Goal: Task Accomplishment & Management: Manage account settings

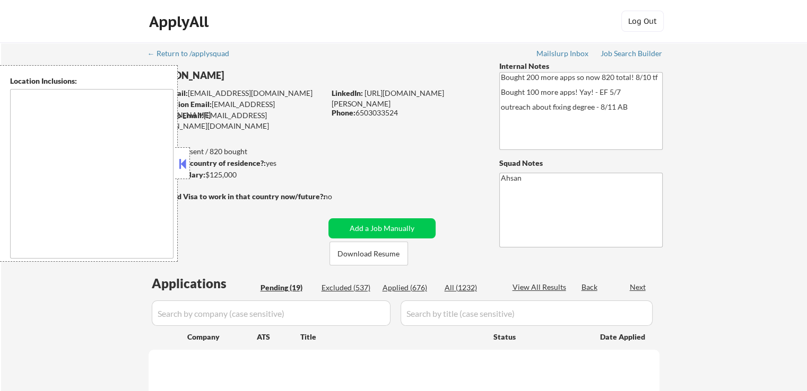
select select ""pending""
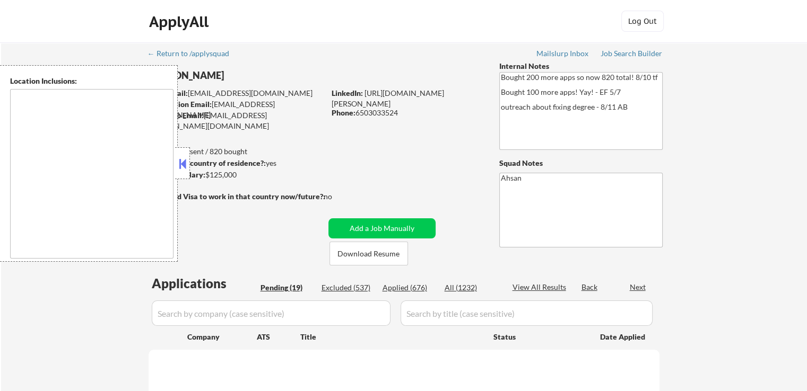
select select ""pending""
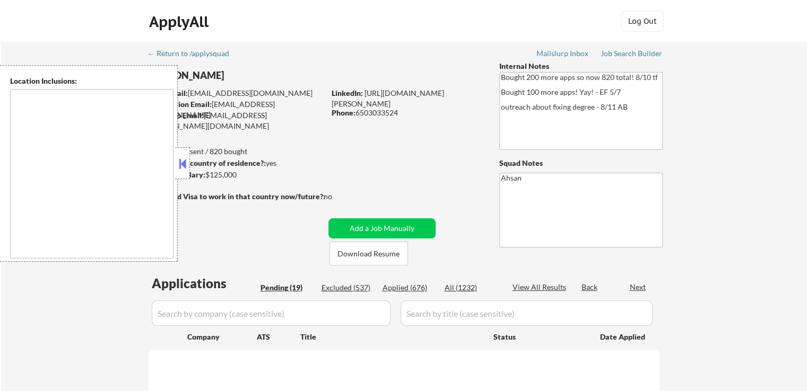
select select ""pending""
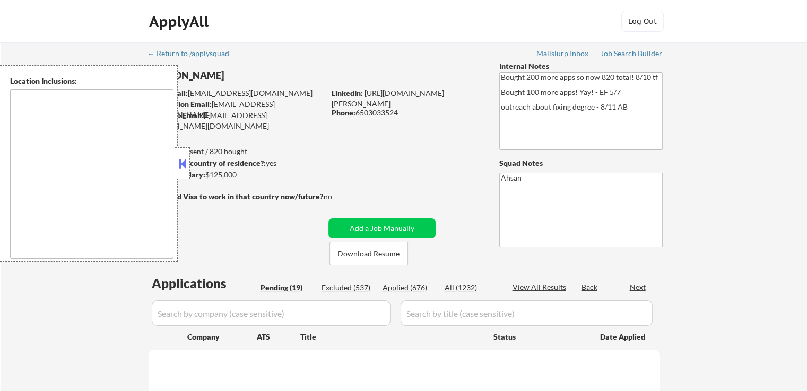
select select ""pending""
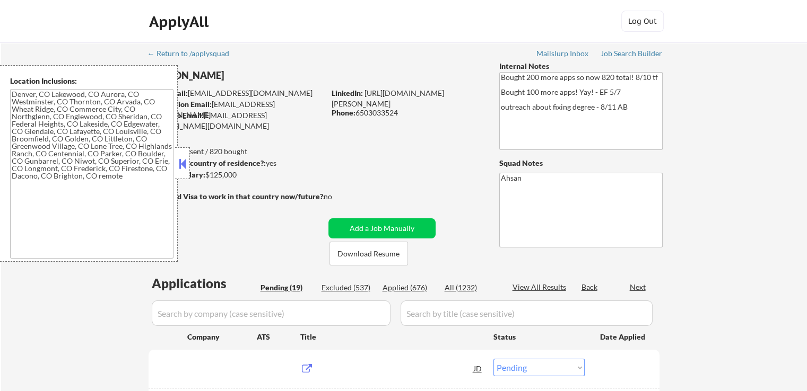
type textarea "[GEOGRAPHIC_DATA], [GEOGRAPHIC_DATA], [GEOGRAPHIC_DATA] [GEOGRAPHIC_DATA], [GEO…"
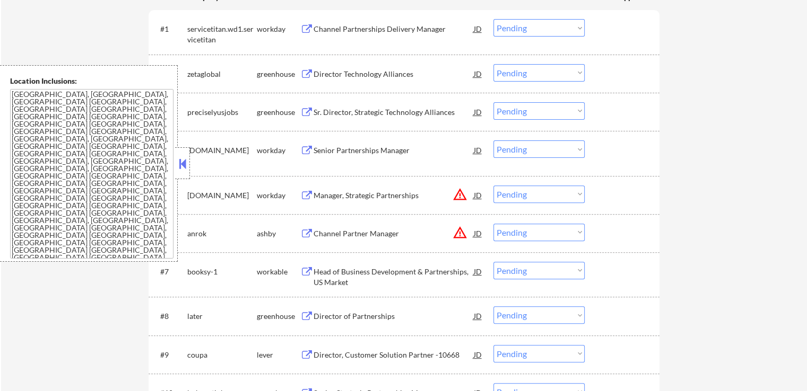
scroll to position [371, 0]
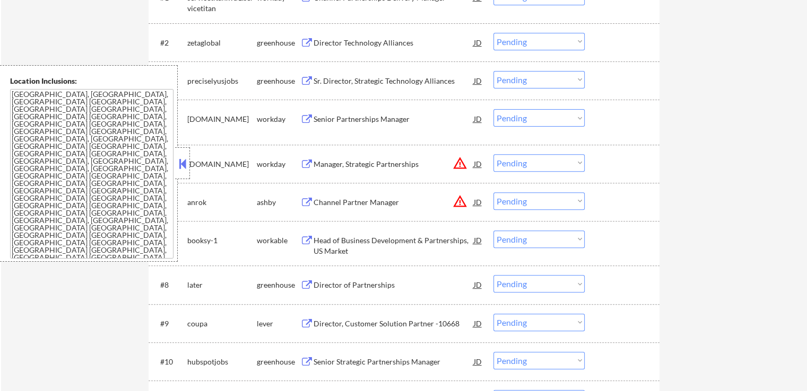
drag, startPoint x: 524, startPoint y: 162, endPoint x: 525, endPoint y: 169, distance: 7.5
click at [524, 162] on select "Choose an option... Pending Applied Excluded (Questions) Excluded (Expired) Exc…" at bounding box center [538, 163] width 91 height 18
select select ""excluded__location_""
click at [493, 154] on select "Choose an option... Pending Applied Excluded (Questions) Excluded (Expired) Exc…" at bounding box center [538, 163] width 91 height 18
click at [528, 206] on select "Choose an option... Pending Applied Excluded (Questions) Excluded (Expired) Exc…" at bounding box center [538, 202] width 91 height 18
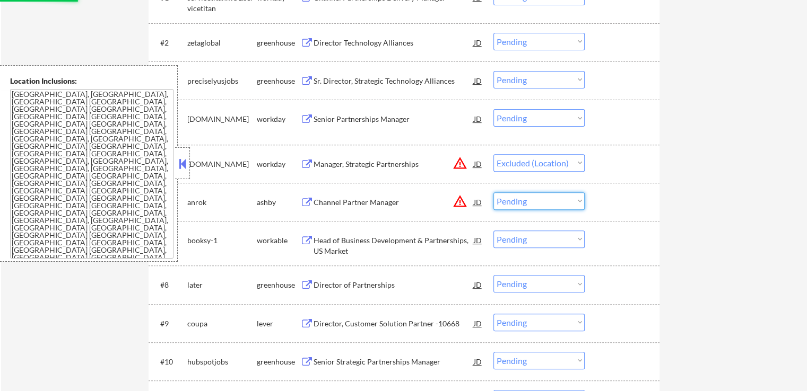
select select ""excluded__location_""
click at [493, 193] on select "Choose an option... Pending Applied Excluded (Questions) Excluded (Expired) Exc…" at bounding box center [538, 202] width 91 height 18
click at [747, 208] on div "← Return to /applysquad Mailslurp Inbox Job Search Builder [PERSON_NAME] User E…" at bounding box center [404, 225] width 806 height 1109
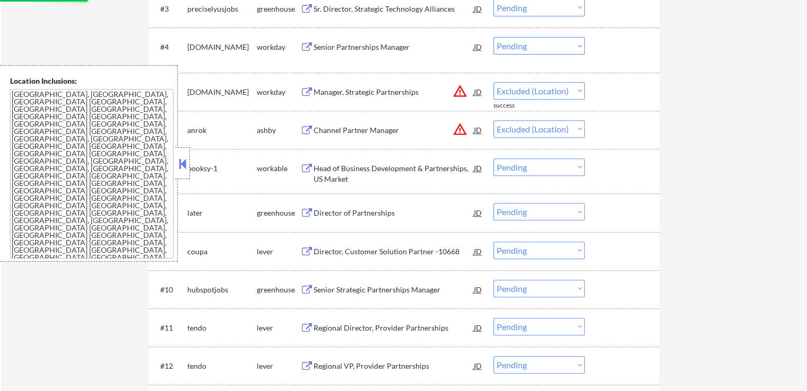
scroll to position [530, 0]
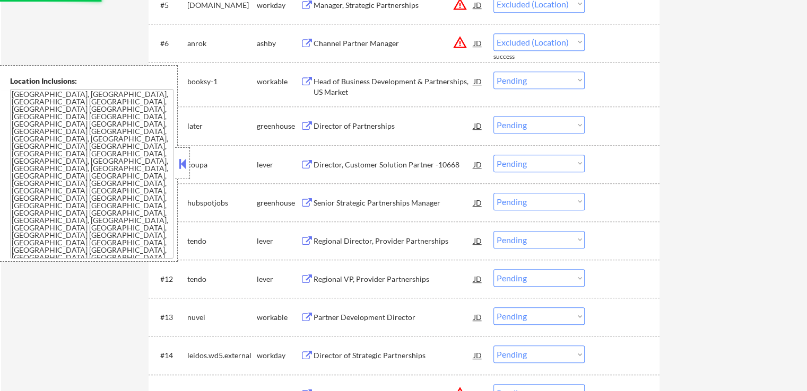
select select ""pending""
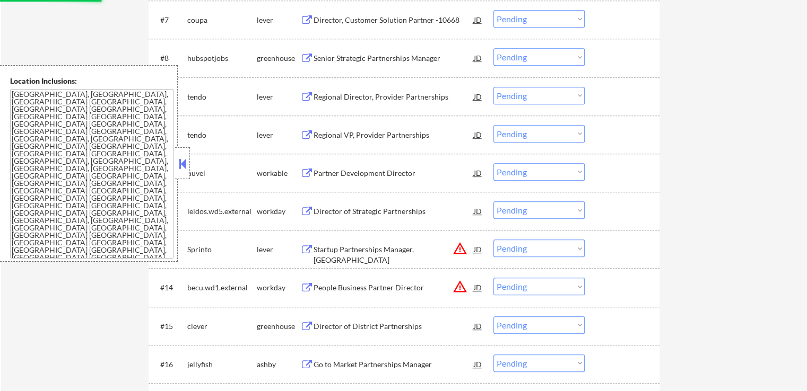
scroll to position [690, 0]
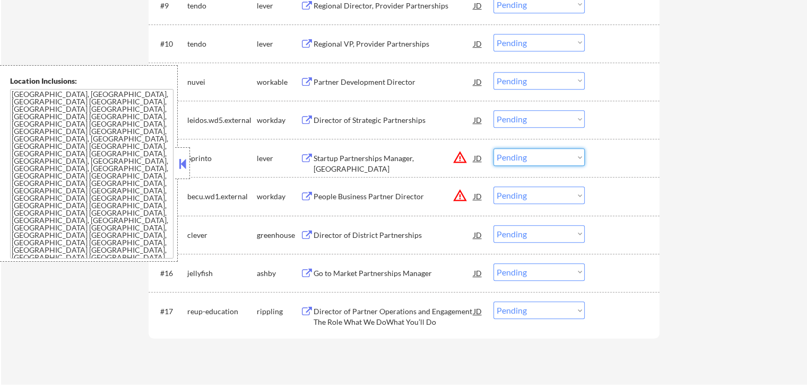
click at [533, 160] on select "Choose an option... Pending Applied Excluded (Questions) Excluded (Expired) Exc…" at bounding box center [538, 158] width 91 height 18
select select ""excluded__location_""
click at [493, 149] on select "Choose an option... Pending Applied Excluded (Questions) Excluded (Expired) Exc…" at bounding box center [538, 158] width 91 height 18
click at [524, 193] on select "Choose an option... Pending Applied Excluded (Questions) Excluded (Expired) Exc…" at bounding box center [538, 196] width 91 height 18
select select ""excluded__location_""
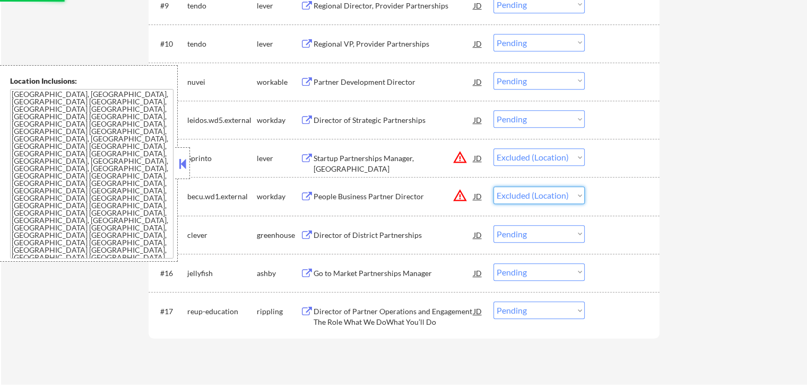
click at [493, 187] on select "Choose an option... Pending Applied Excluded (Questions) Excluded (Expired) Exc…" at bounding box center [538, 196] width 91 height 18
select select ""pending""
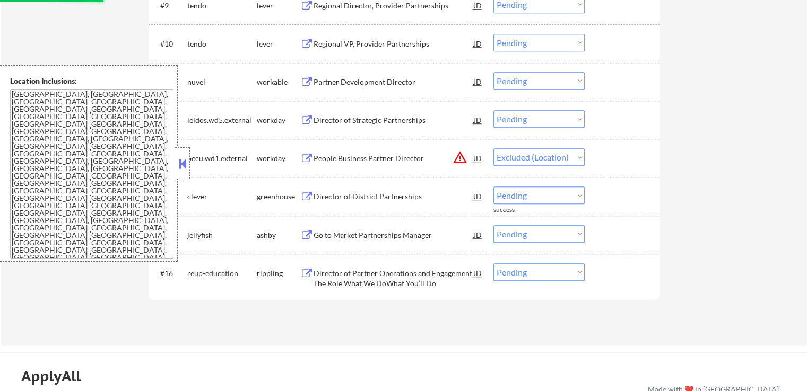
select select ""pending""
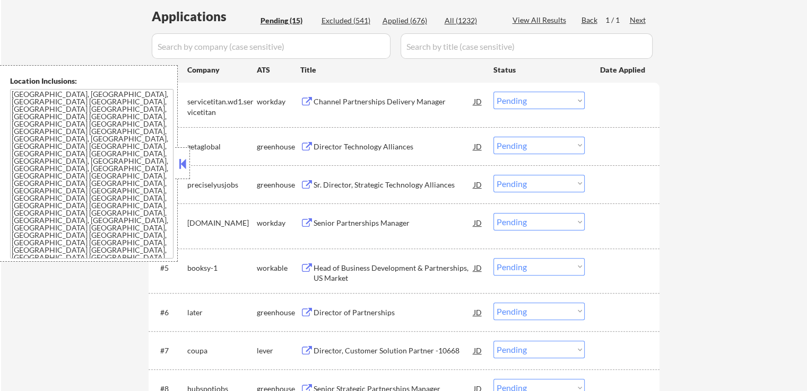
scroll to position [265, 0]
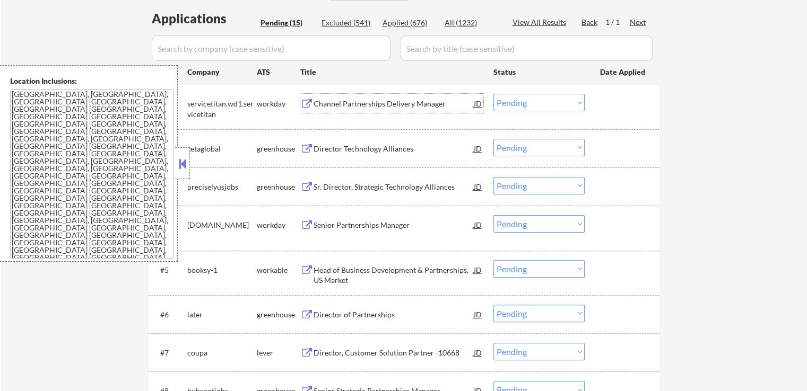
click at [419, 97] on div "Channel Partnerships Delivery Manager" at bounding box center [393, 103] width 160 height 19
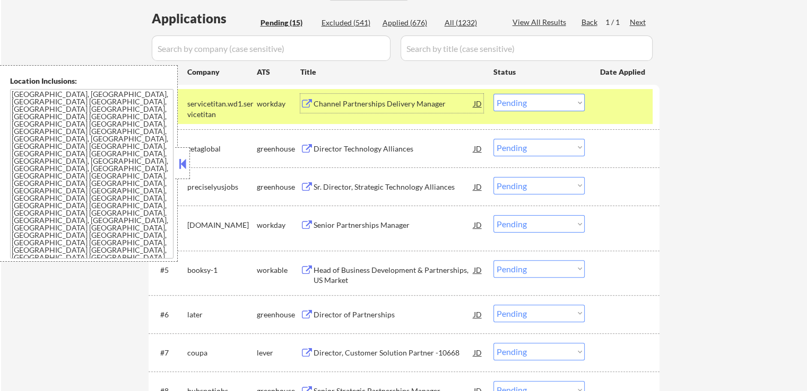
click at [438, 150] on div "Director Technology Alliances" at bounding box center [393, 149] width 160 height 11
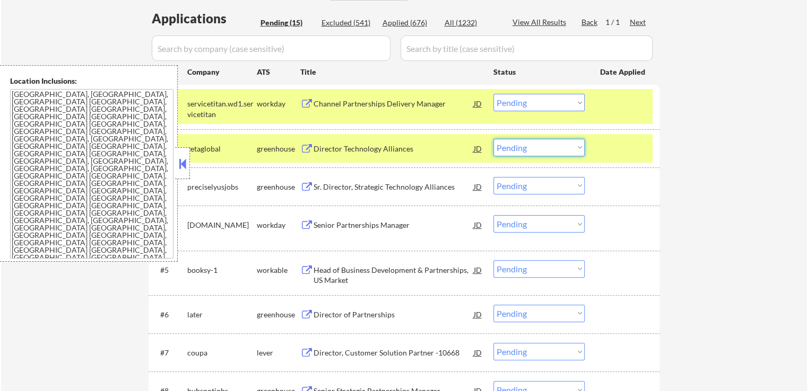
drag, startPoint x: 522, startPoint y: 147, endPoint x: 520, endPoint y: 153, distance: 6.6
click at [522, 147] on select "Choose an option... Pending Applied Excluded (Questions) Excluded (Expired) Exc…" at bounding box center [538, 148] width 91 height 18
click at [493, 139] on select "Choose an option... Pending Applied Excluded (Questions) Excluded (Expired) Exc…" at bounding box center [538, 148] width 91 height 18
select select ""pending""
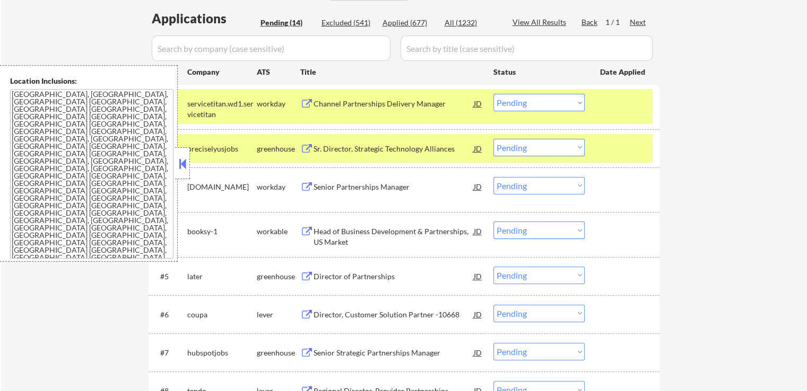
click at [416, 149] on div "Sr. Director, Strategic Technology Alliances" at bounding box center [393, 149] width 160 height 11
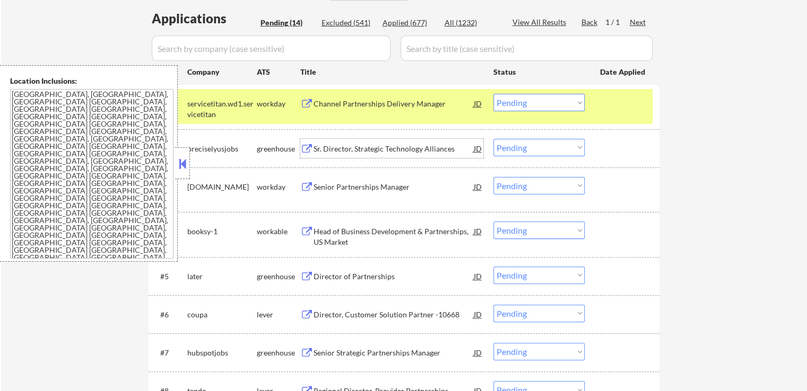
click at [422, 145] on div "Sr. Director, Strategic Technology Alliances" at bounding box center [393, 149] width 160 height 11
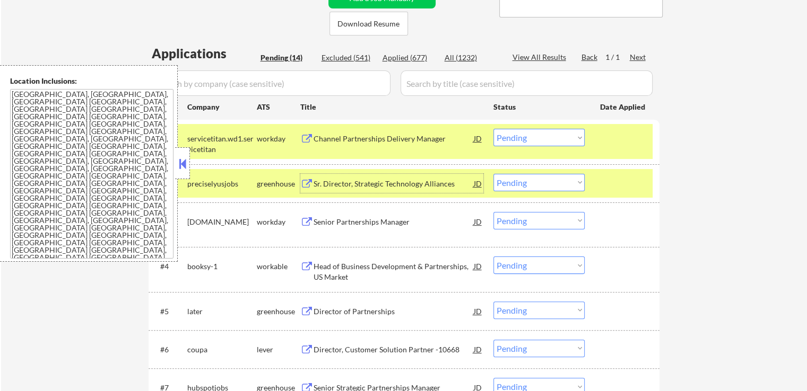
scroll to position [212, 0]
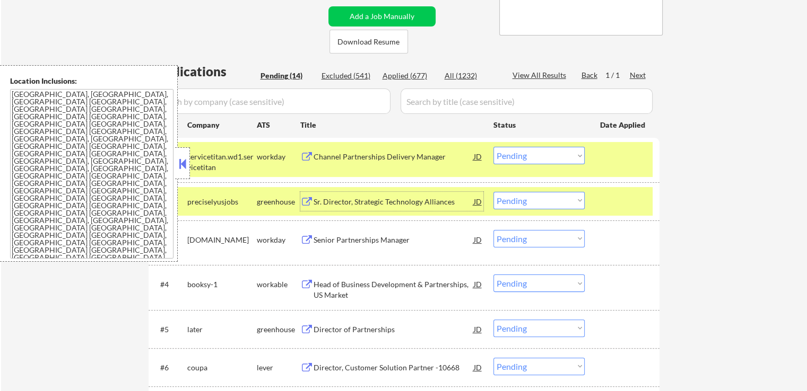
click at [533, 162] on select "Choose an option... Pending Applied Excluded (Questions) Excluded (Expired) Exc…" at bounding box center [538, 156] width 91 height 18
click at [493, 147] on select "Choose an option... Pending Applied Excluded (Questions) Excluded (Expired) Exc…" at bounding box center [538, 156] width 91 height 18
click at [407, 232] on div "Senior Partnerships Manager" at bounding box center [393, 239] width 160 height 19
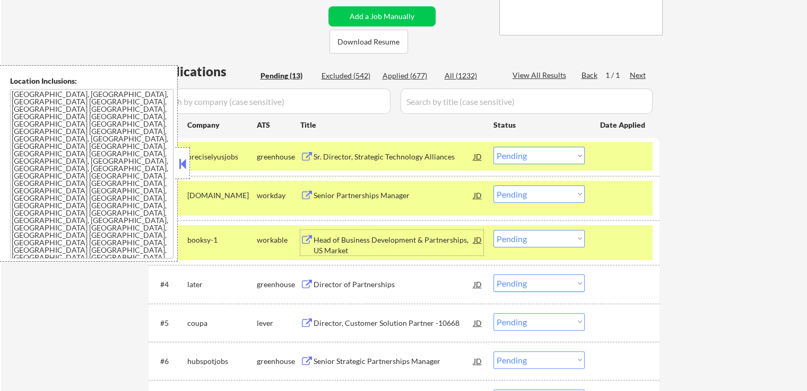
click at [534, 147] on select "Choose an option... Pending Applied Excluded (Questions) Excluded (Expired) Exc…" at bounding box center [538, 156] width 91 height 18
click at [493, 147] on select "Choose an option... Pending Applied Excluded (Questions) Excluded (Expired) Exc…" at bounding box center [538, 156] width 91 height 18
click at [412, 240] on div "Head of Business Development & Partnerships, US Market" at bounding box center [393, 245] width 160 height 21
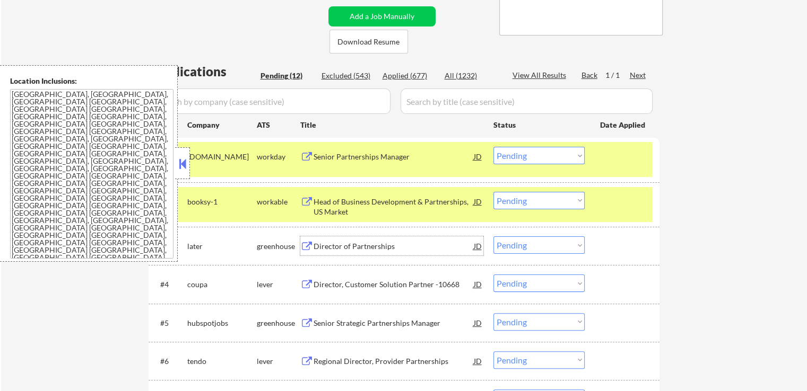
drag, startPoint x: 513, startPoint y: 153, endPoint x: 513, endPoint y: 163, distance: 10.1
click at [513, 153] on select "Choose an option... Pending Applied Excluded (Questions) Excluded (Expired) Exc…" at bounding box center [538, 156] width 91 height 18
click at [493, 147] on select "Choose an option... Pending Applied Excluded (Questions) Excluded (Expired) Exc…" at bounding box center [538, 156] width 91 height 18
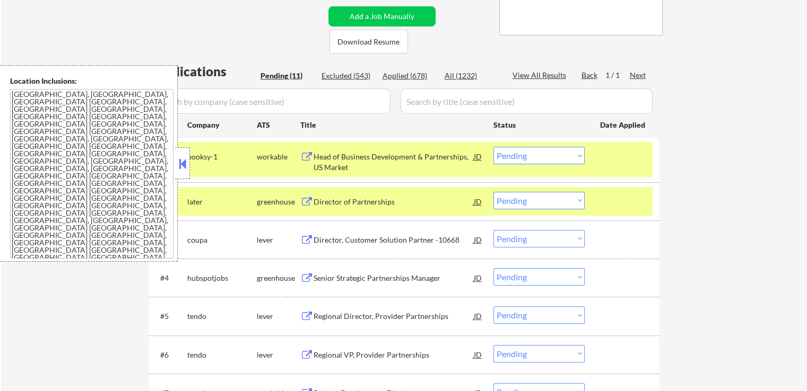
click at [408, 204] on div "Director of Partnerships" at bounding box center [393, 202] width 160 height 11
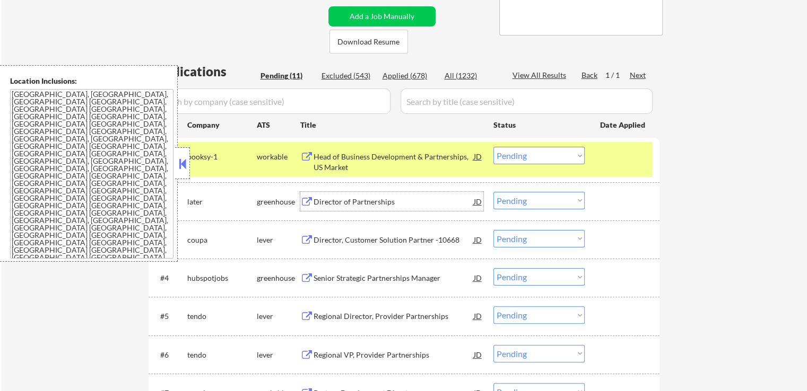
click at [528, 158] on select "Choose an option... Pending Applied Excluded (Questions) Excluded (Expired) Exc…" at bounding box center [538, 156] width 91 height 18
click at [493, 147] on select "Choose an option... Pending Applied Excluded (Questions) Excluded (Expired) Exc…" at bounding box center [538, 156] width 91 height 18
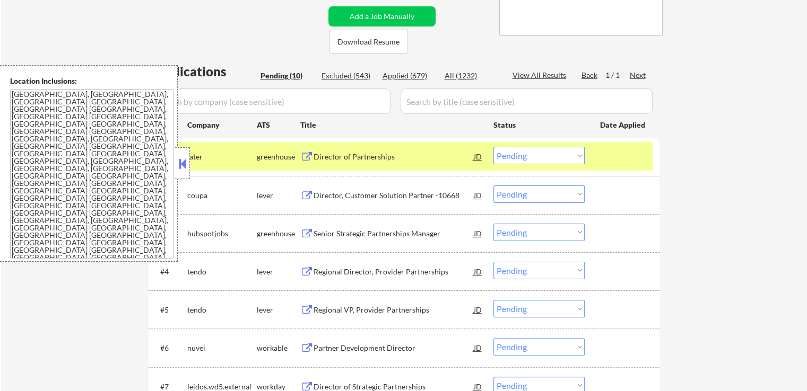
click at [378, 198] on div "Director, Customer Solution Partner -10668" at bounding box center [393, 195] width 160 height 11
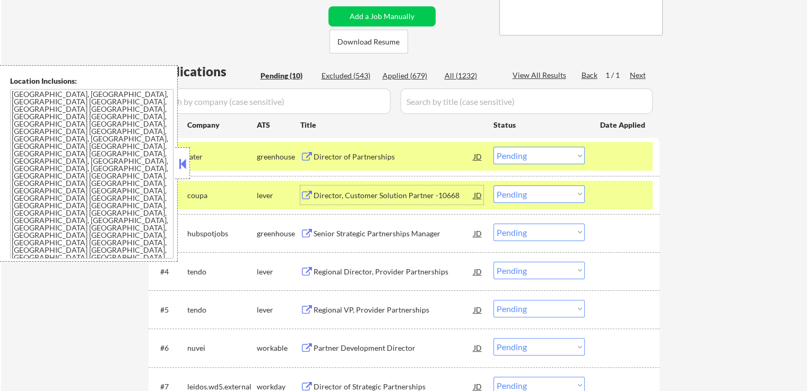
click at [524, 161] on select "Choose an option... Pending Applied Excluded (Questions) Excluded (Expired) Exc…" at bounding box center [538, 156] width 91 height 18
click at [493, 147] on select "Choose an option... Pending Applied Excluded (Questions) Excluded (Expired) Exc…" at bounding box center [538, 156] width 91 height 18
click at [396, 227] on div "Senior Strategic Partnerships Manager" at bounding box center [393, 233] width 160 height 19
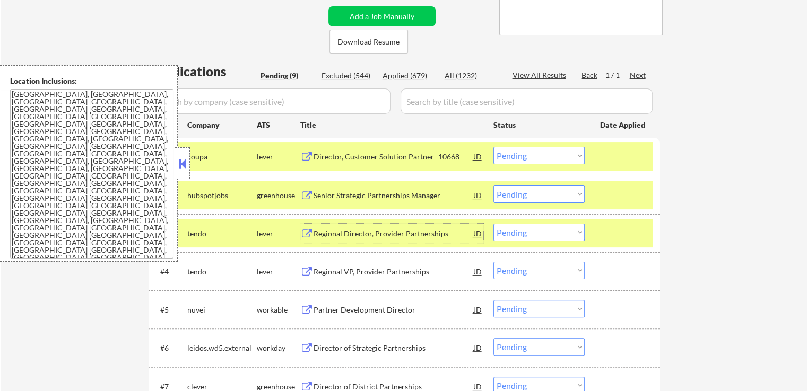
click at [513, 154] on select "Choose an option... Pending Applied Excluded (Questions) Excluded (Expired) Exc…" at bounding box center [538, 156] width 91 height 18
click at [493, 147] on select "Choose an option... Pending Applied Excluded (Questions) Excluded (Expired) Exc…" at bounding box center [538, 156] width 91 height 18
click at [421, 194] on div "Regional Director, Provider Partnerships" at bounding box center [393, 195] width 160 height 11
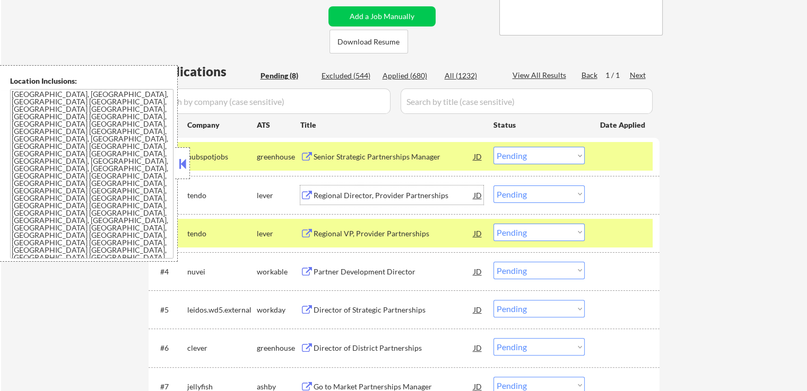
click at [527, 164] on select "Choose an option... Pending Applied Excluded (Questions) Excluded (Expired) Exc…" at bounding box center [538, 156] width 91 height 18
click at [493, 147] on select "Choose an option... Pending Applied Excluded (Questions) Excluded (Expired) Exc…" at bounding box center [538, 156] width 91 height 18
click at [403, 231] on div "Regional VP, Provider Partnerships" at bounding box center [393, 234] width 160 height 11
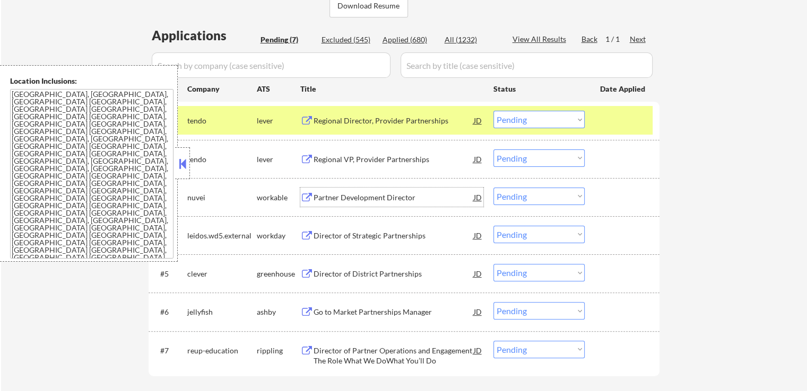
scroll to position [265, 0]
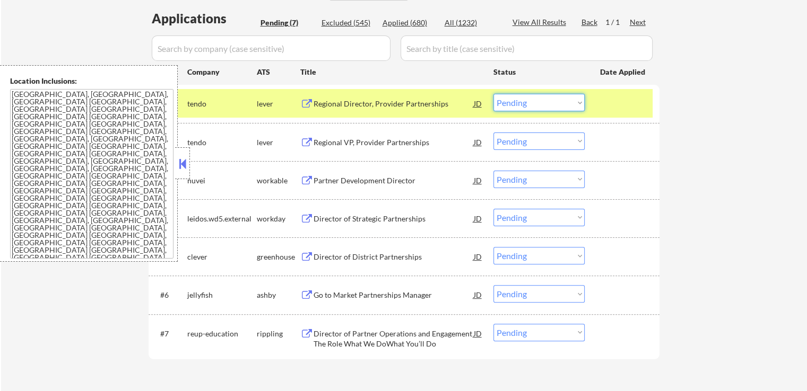
click at [513, 108] on select "Choose an option... Pending Applied Excluded (Questions) Excluded (Expired) Exc…" at bounding box center [538, 103] width 91 height 18
click at [493, 94] on select "Choose an option... Pending Applied Excluded (Questions) Excluded (Expired) Exc…" at bounding box center [538, 103] width 91 height 18
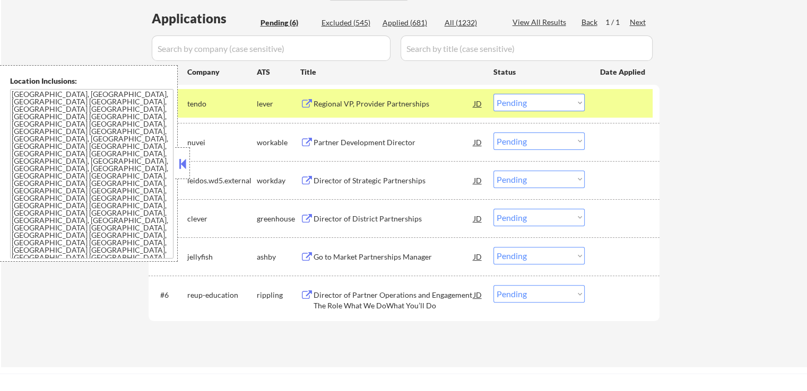
click at [404, 140] on div "Partner Development Director" at bounding box center [393, 142] width 160 height 11
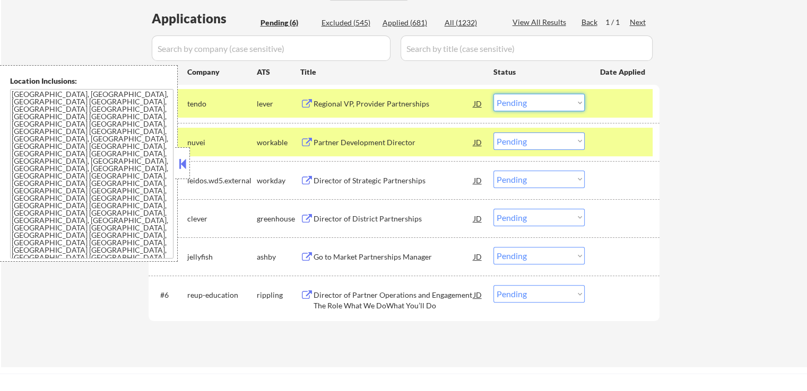
click at [526, 108] on select "Choose an option... Pending Applied Excluded (Questions) Excluded (Expired) Exc…" at bounding box center [538, 103] width 91 height 18
click at [493, 94] on select "Choose an option... Pending Applied Excluded (Questions) Excluded (Expired) Exc…" at bounding box center [538, 103] width 91 height 18
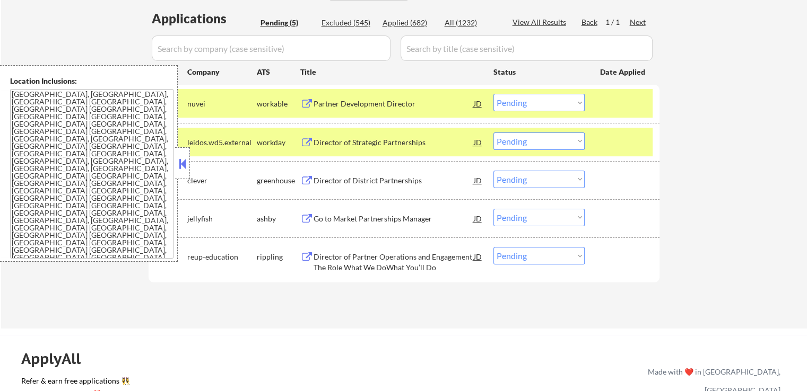
click at [406, 136] on div "Director of Strategic Partnerships" at bounding box center [393, 142] width 160 height 19
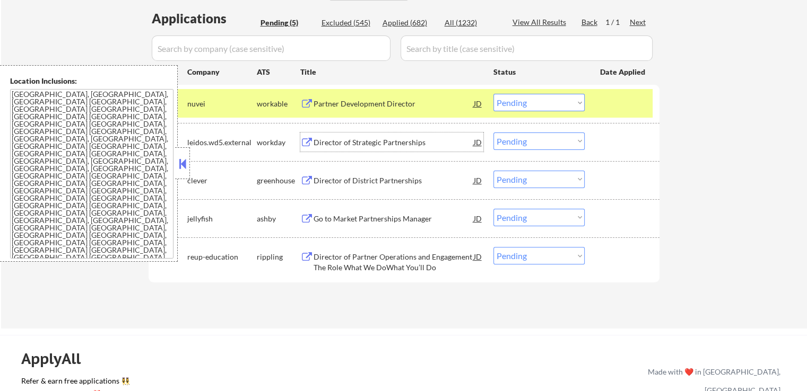
click at [513, 104] on select "Choose an option... Pending Applied Excluded (Questions) Excluded (Expired) Exc…" at bounding box center [538, 103] width 91 height 18
click at [493, 94] on select "Choose an option... Pending Applied Excluded (Questions) Excluded (Expired) Exc…" at bounding box center [538, 103] width 91 height 18
click at [381, 177] on div "Director of District Partnerships" at bounding box center [393, 181] width 160 height 11
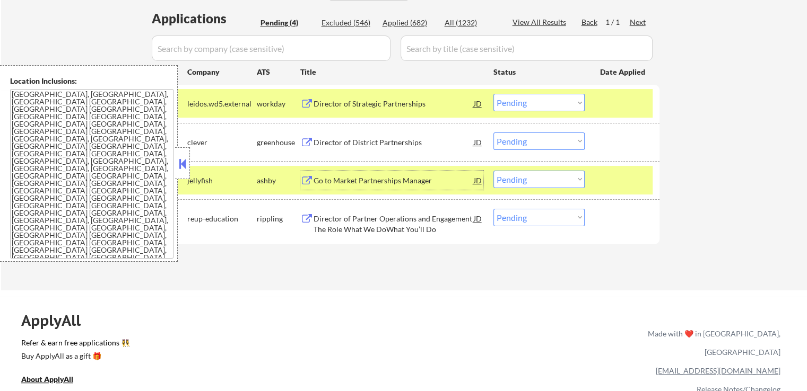
click at [540, 98] on select "Choose an option... Pending Applied Excluded (Questions) Excluded (Expired) Exc…" at bounding box center [538, 103] width 91 height 18
click at [493, 94] on select "Choose an option... Pending Applied Excluded (Questions) Excluded (Expired) Exc…" at bounding box center [538, 103] width 91 height 18
click at [437, 140] on div "Director of District Partnerships" at bounding box center [393, 142] width 160 height 11
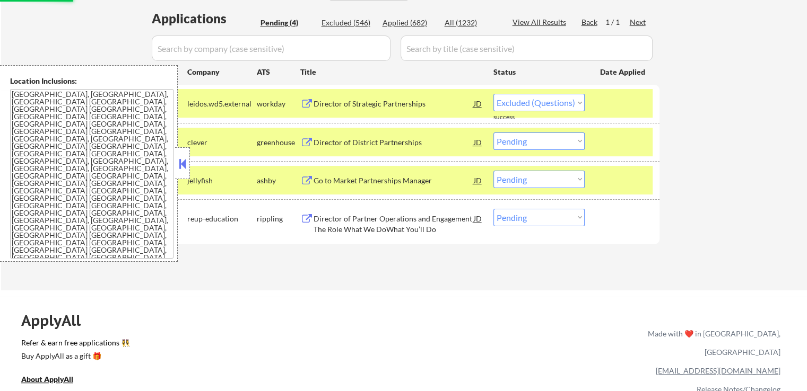
select select ""pending""
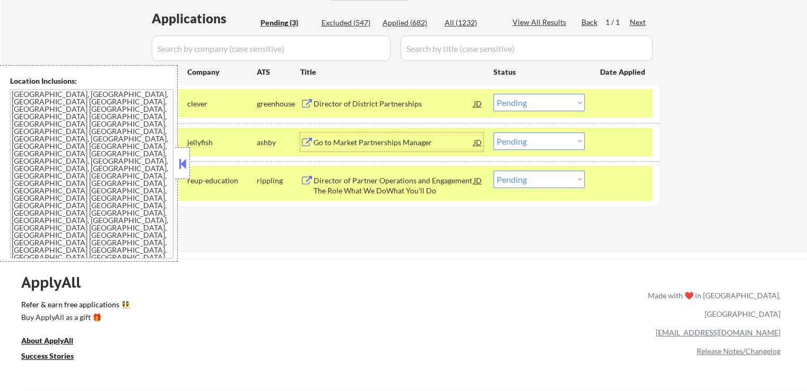
click at [410, 134] on div "Go to Market Partnerships Manager" at bounding box center [393, 142] width 160 height 19
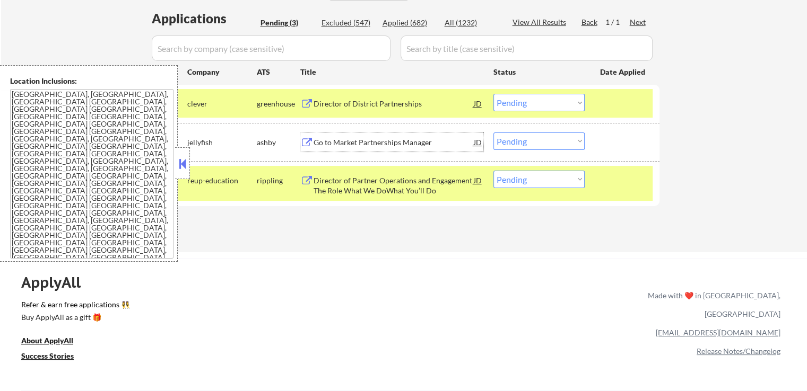
drag, startPoint x: 540, startPoint y: 143, endPoint x: 534, endPoint y: 147, distance: 7.7
click at [539, 143] on select "Choose an option... Pending Applied Excluded (Questions) Excluded (Expired) Exc…" at bounding box center [538, 142] width 91 height 18
click at [493, 133] on select "Choose an option... Pending Applied Excluded (Questions) Excluded (Expired) Exc…" at bounding box center [538, 142] width 91 height 18
click at [422, 185] on div "Director of Partner Operations and Engagement The Role What We DoWhat You’ll Do" at bounding box center [393, 186] width 160 height 21
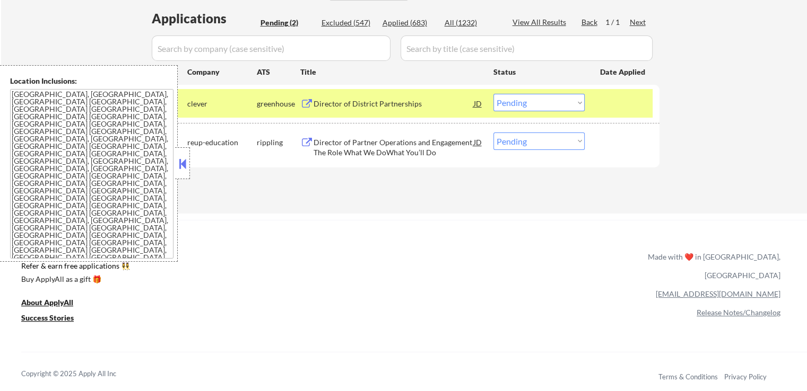
click at [527, 136] on select "Choose an option... Pending Applied Excluded (Questions) Excluded (Expired) Exc…" at bounding box center [538, 142] width 91 height 18
select select ""excluded""
click at [493, 133] on select "Choose an option... Pending Applied Excluded (Questions) Excluded (Expired) Exc…" at bounding box center [538, 142] width 91 height 18
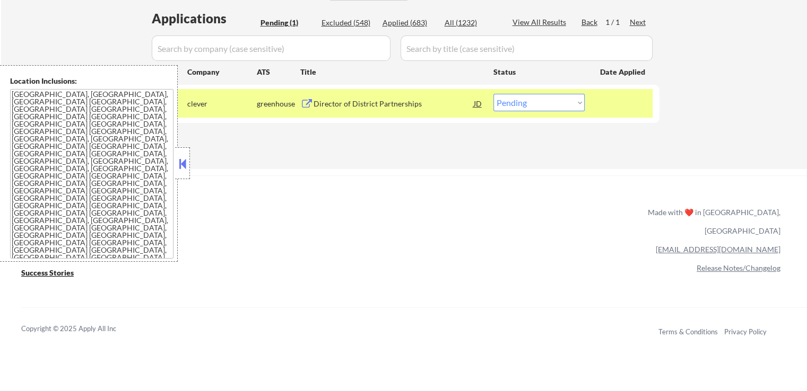
click at [544, 92] on div "#1 clever greenhouse Director of District Partnerships JD Choose an option... P…" at bounding box center [402, 103] width 501 height 29
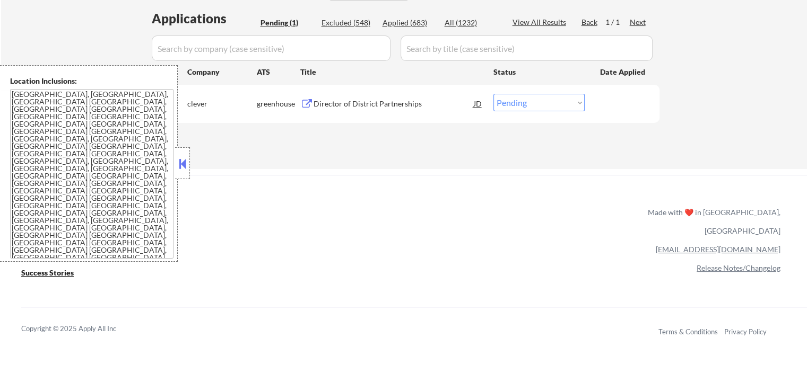
click at [541, 102] on select "Choose an option... Pending Applied Excluded (Questions) Excluded (Expired) Exc…" at bounding box center [538, 103] width 91 height 18
select select ""excluded__expired_""
click at [493, 94] on select "Choose an option... Pending Applied Excluded (Questions) Excluded (Expired) Exc…" at bounding box center [538, 103] width 91 height 18
click at [511, 180] on div "ApplyAll Refer & earn free applications 👯‍♀️ Buy ApplyAll as a gift 🎁 About App…" at bounding box center [403, 258] width 807 height 165
